Goal: Complete application form: Complete application form

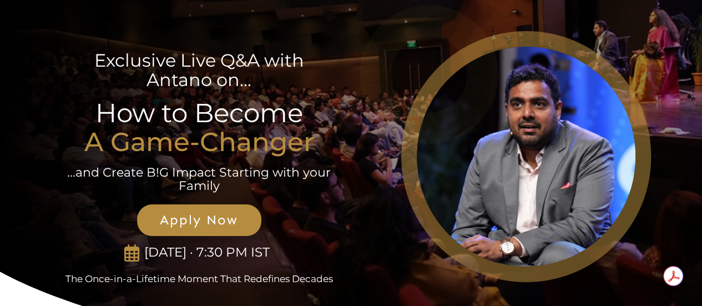
click at [205, 219] on span "Apply Now" at bounding box center [199, 220] width 100 height 16
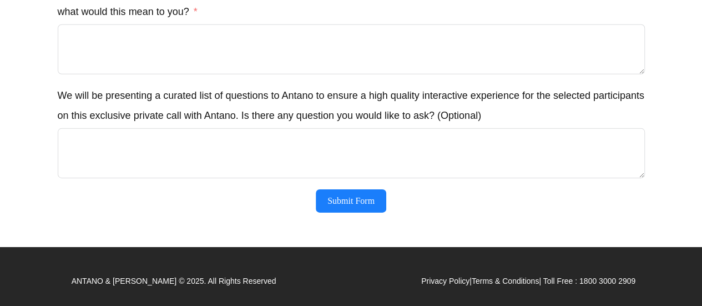
scroll to position [1700, 0]
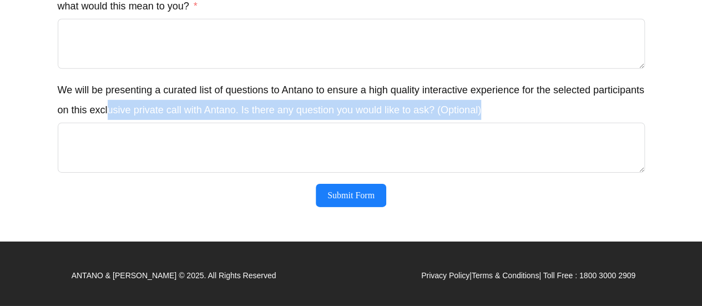
drag, startPoint x: 109, startPoint y: 111, endPoint x: 589, endPoint y: 121, distance: 480.4
click at [589, 121] on div "We will be presenting a curated list of questions to Antano to ensure a high qu…" at bounding box center [351, 126] width 587 height 93
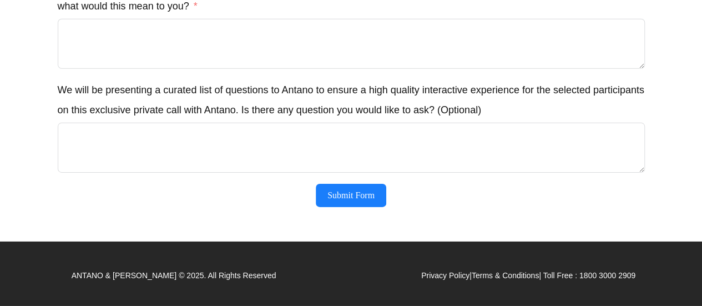
click at [589, 121] on div "We will be presenting a curated list of questions to Antano to ensure a high qu…" at bounding box center [351, 126] width 587 height 93
click at [393, 115] on label "We will be presenting a curated list of questions to Antano to ensure a high qu…" at bounding box center [351, 100] width 587 height 40
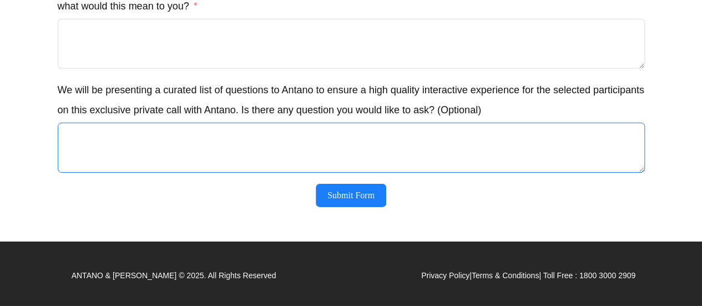
click at [393, 123] on textarea "We will be presenting a curated list of questions to Antano to ensure a high qu…" at bounding box center [351, 148] width 587 height 50
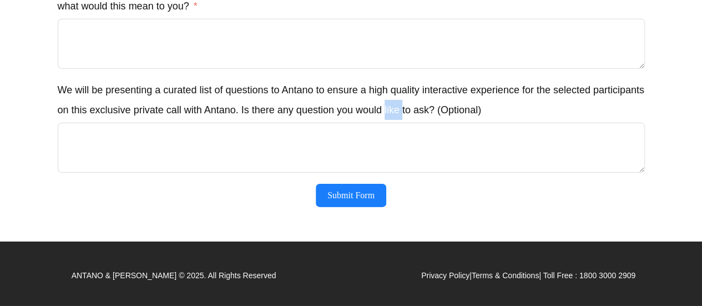
click at [393, 115] on label "We will be presenting a curated list of questions to Antano to ensure a high qu…" at bounding box center [351, 100] width 587 height 40
click at [393, 123] on textarea "We will be presenting a curated list of questions to Antano to ensure a high qu…" at bounding box center [351, 148] width 587 height 50
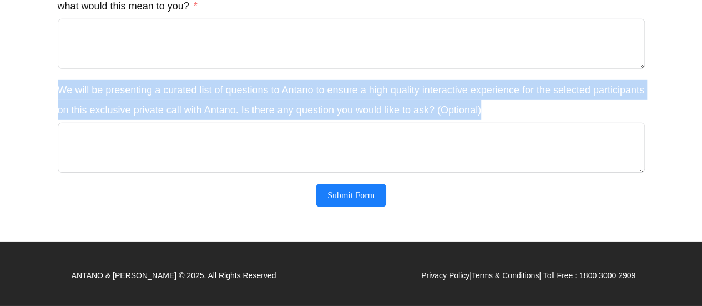
click at [393, 115] on label "We will be presenting a curated list of questions to Antano to ensure a high qu…" at bounding box center [351, 100] width 587 height 40
click at [393, 123] on textarea "We will be presenting a curated list of questions to Antano to ensure a high qu…" at bounding box center [351, 148] width 587 height 50
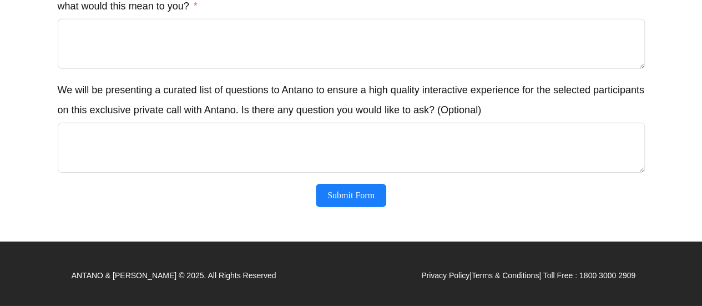
click at [435, 204] on div "Submit Form" at bounding box center [351, 195] width 587 height 23
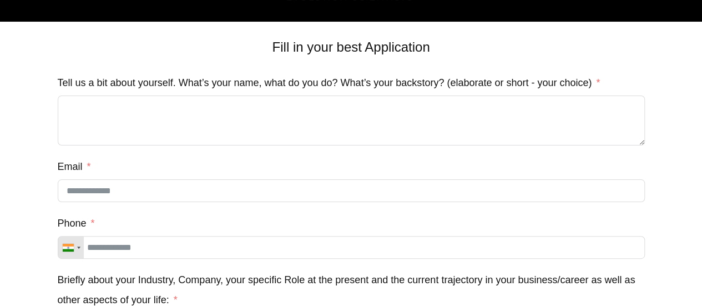
scroll to position [0, 0]
